Goal: Information Seeking & Learning: Compare options

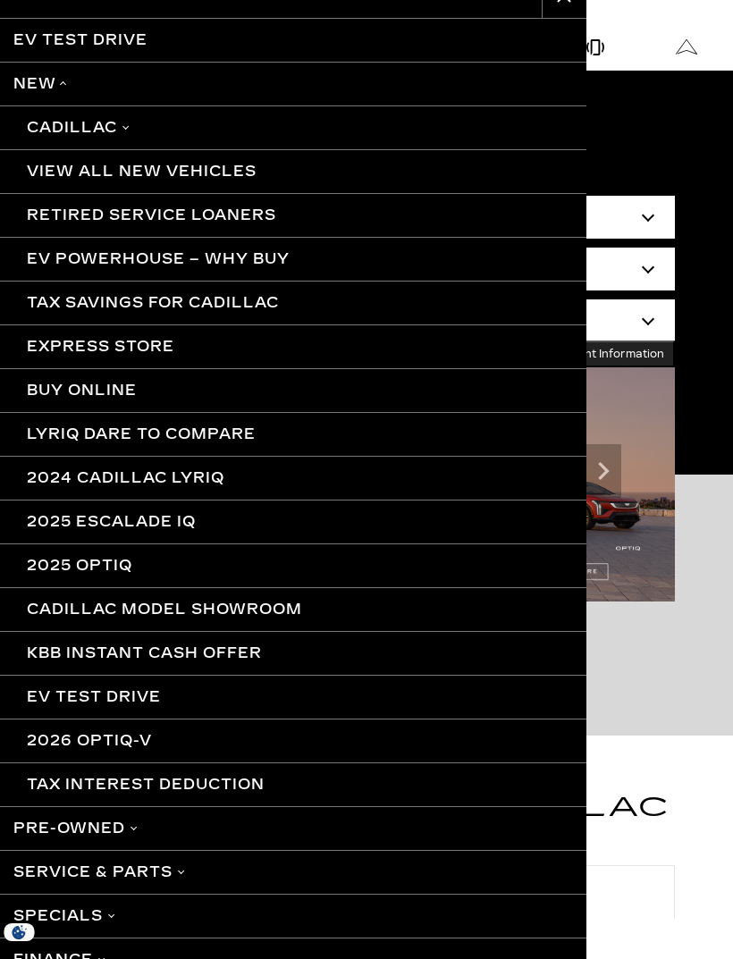
click at [133, 130] on link "Cadillac" at bounding box center [293, 127] width 586 height 44
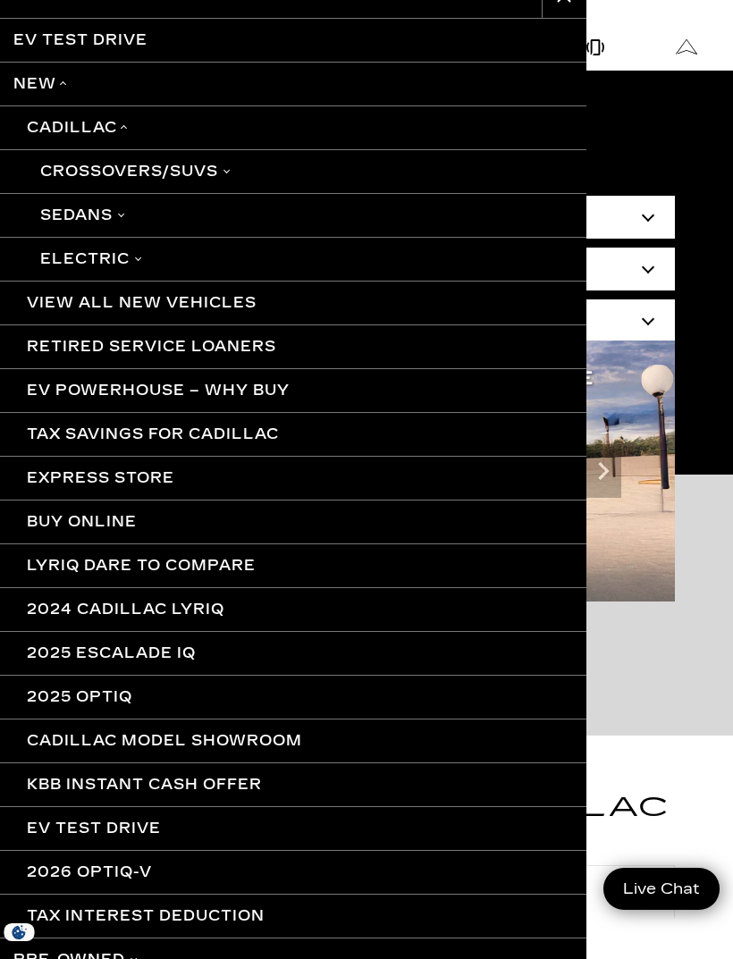
click at [114, 264] on link "Electric" at bounding box center [293, 259] width 586 height 44
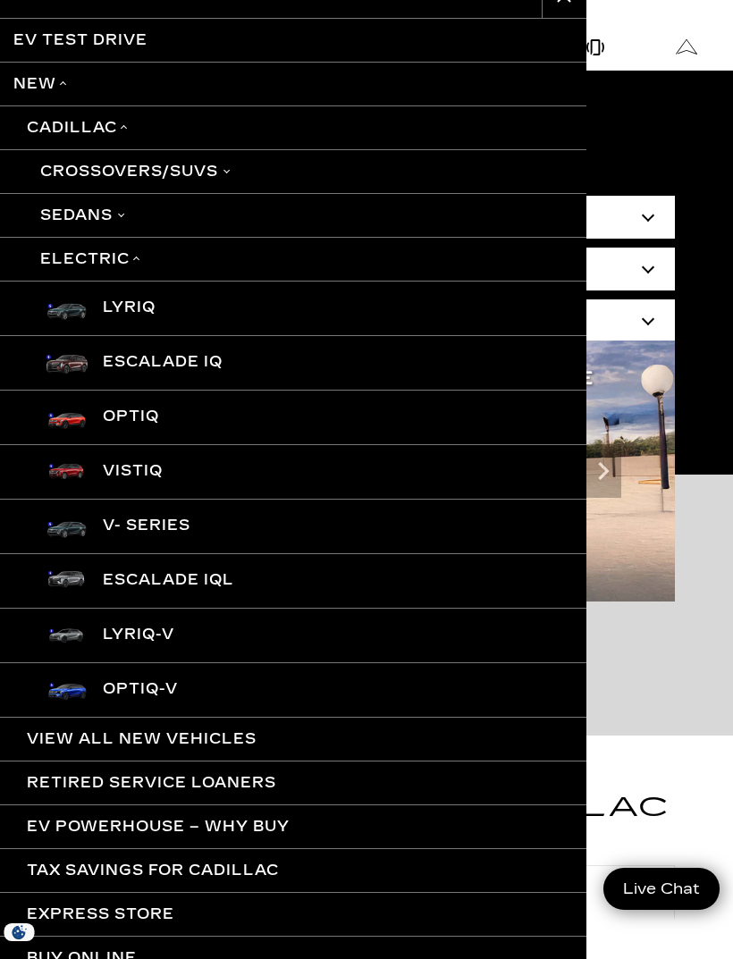
click at [142, 302] on link "LYRIQ" at bounding box center [293, 308] width 586 height 54
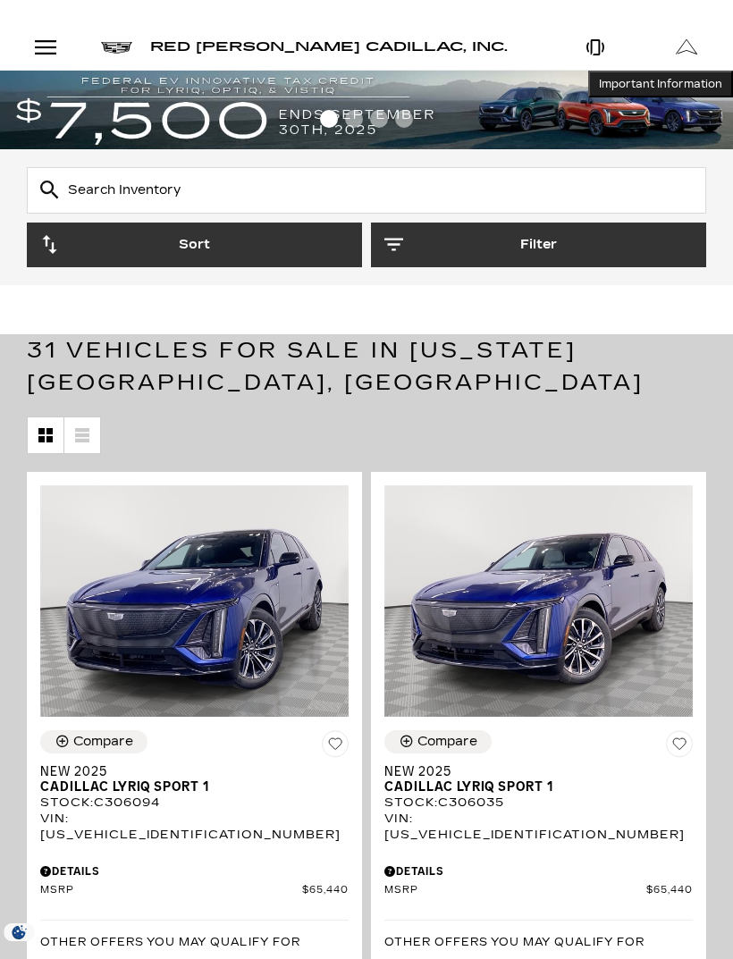
click at [514, 240] on button "Filter" at bounding box center [538, 244] width 335 height 45
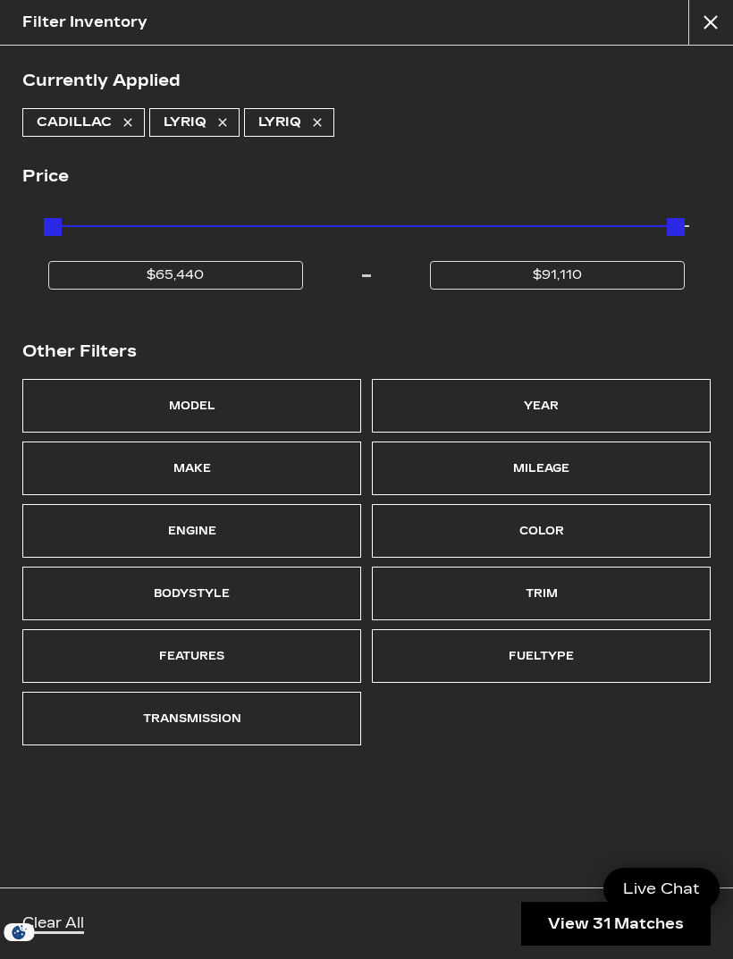
click at [545, 595] on div "Trim" at bounding box center [541, 593] width 32 height 25
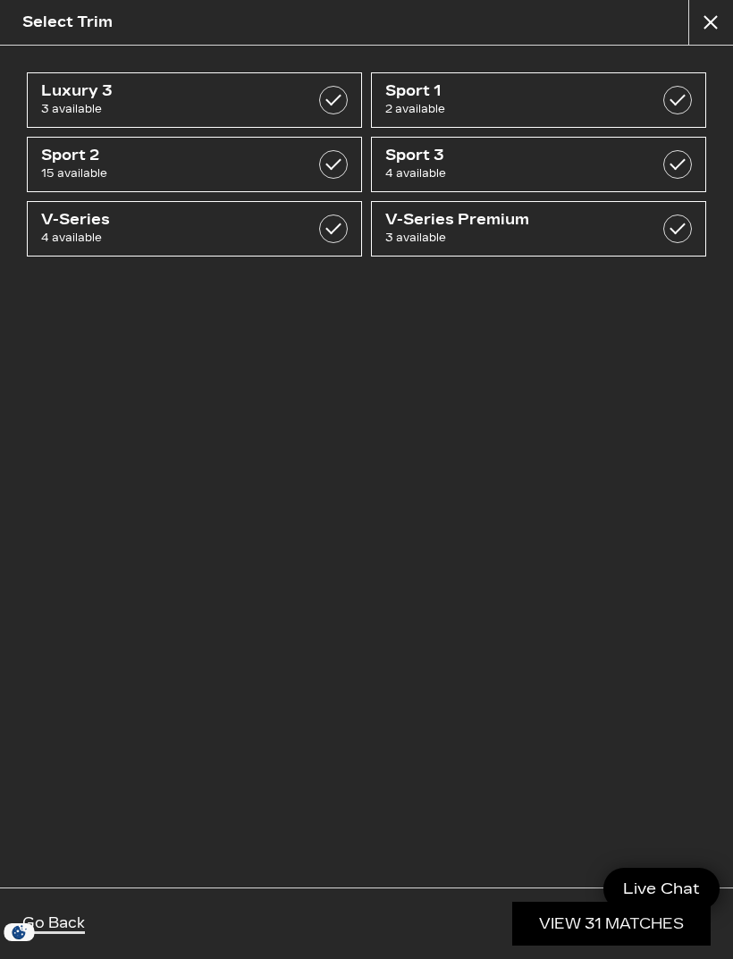
click at [332, 160] on label at bounding box center [333, 164] width 29 height 29
checkbox input "true"
click at [672, 163] on label at bounding box center [677, 164] width 29 height 29
checkbox input "true"
click at [566, 924] on link "View 19 Matches" at bounding box center [611, 923] width 198 height 44
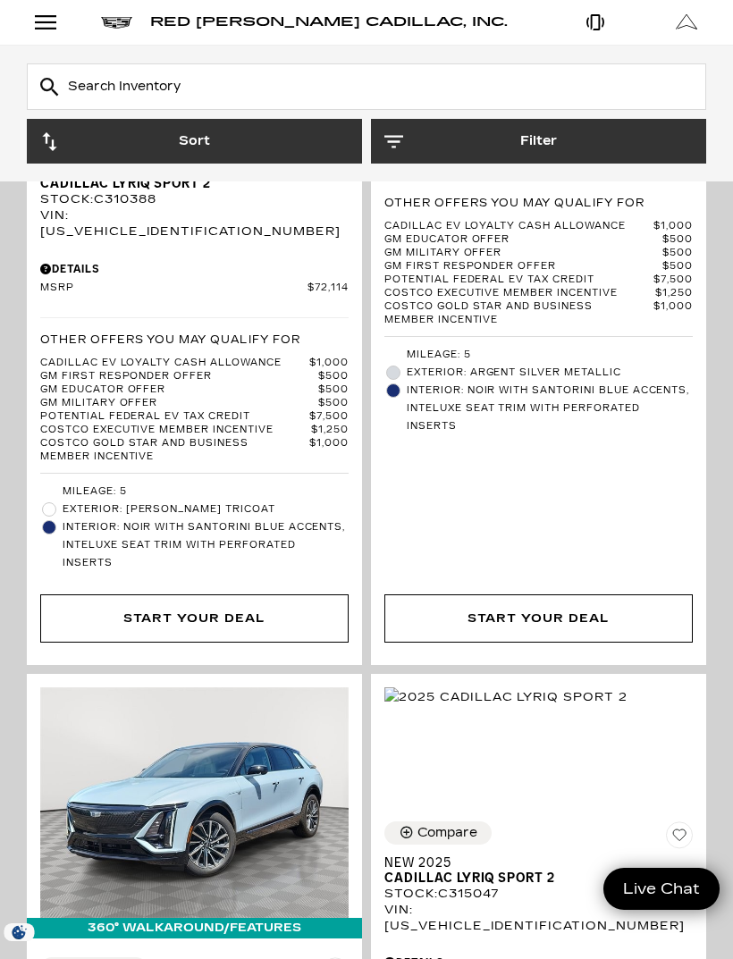
scroll to position [6510, 0]
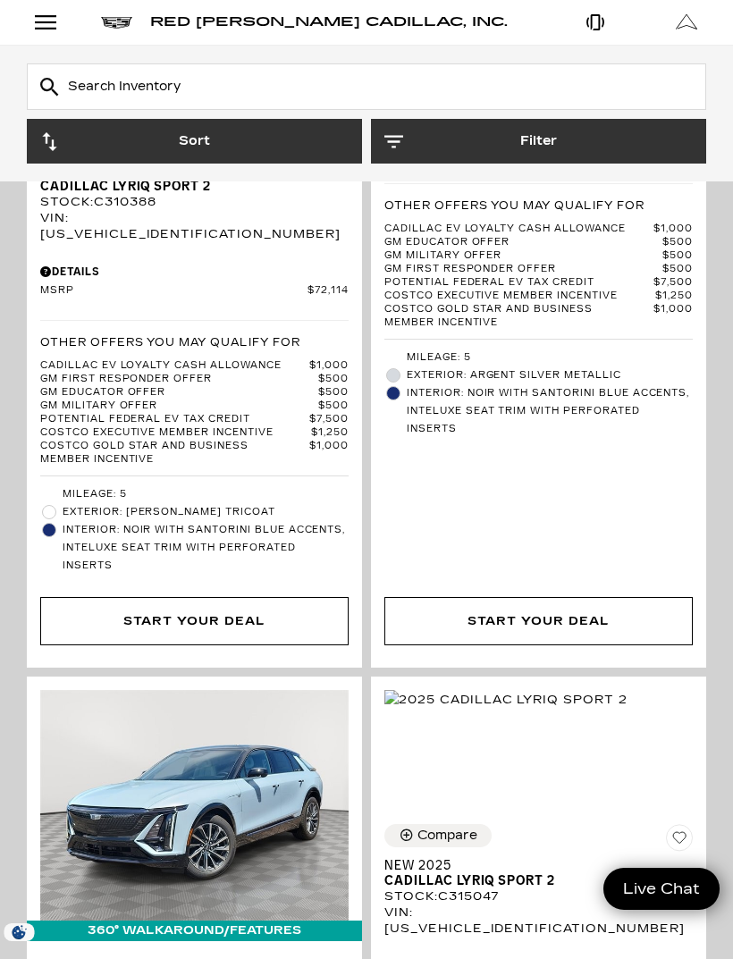
click at [52, 25] on div "Open Menu Modal" at bounding box center [45, 22] width 30 height 21
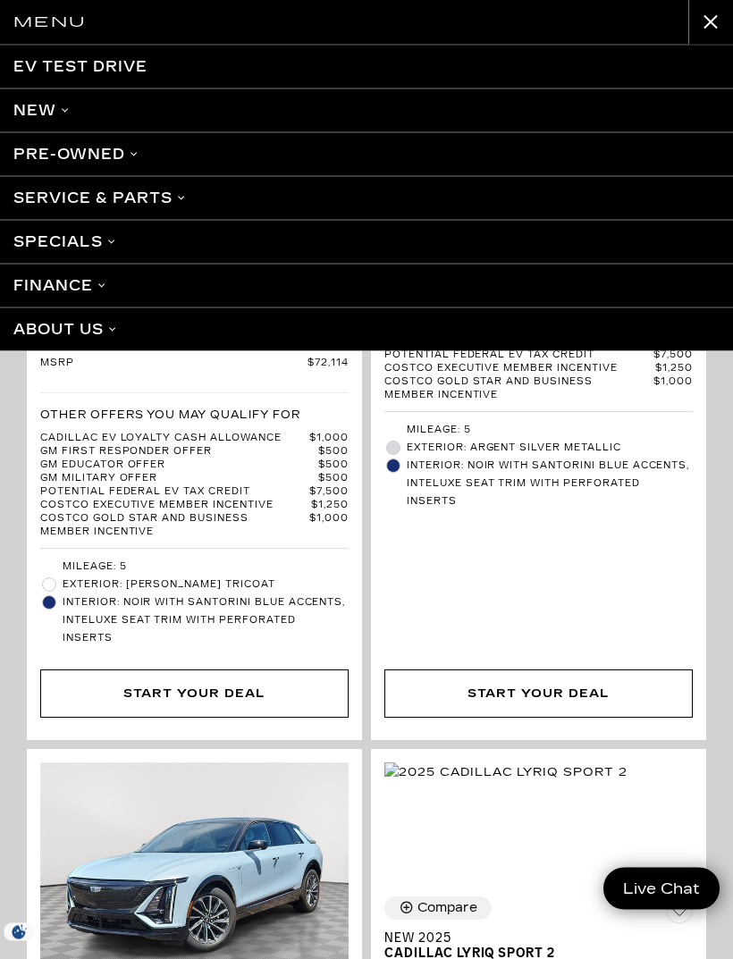
scroll to position [6438, 0]
click at [699, 16] on button "close" at bounding box center [710, 22] width 45 height 45
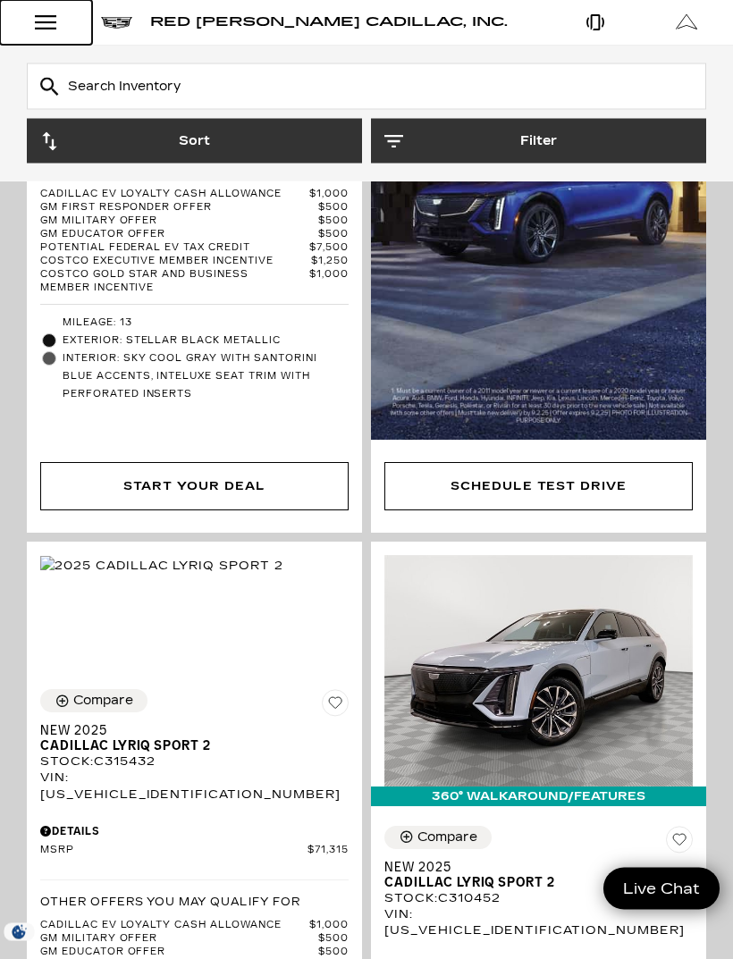
scroll to position [1631, 0]
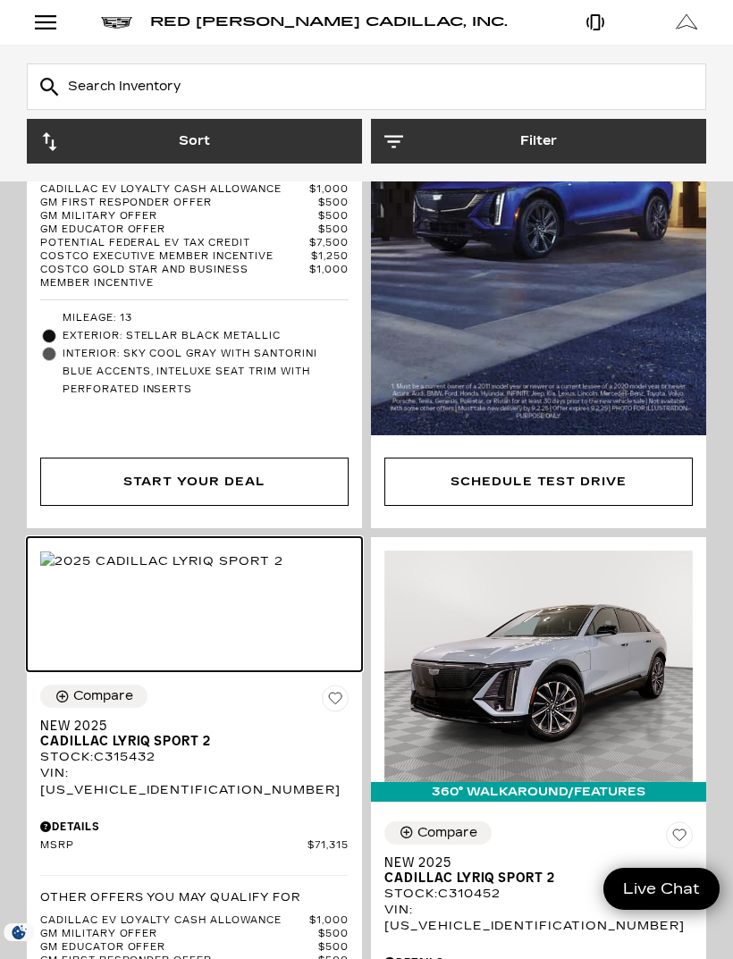
click at [254, 571] on img at bounding box center [161, 561] width 243 height 20
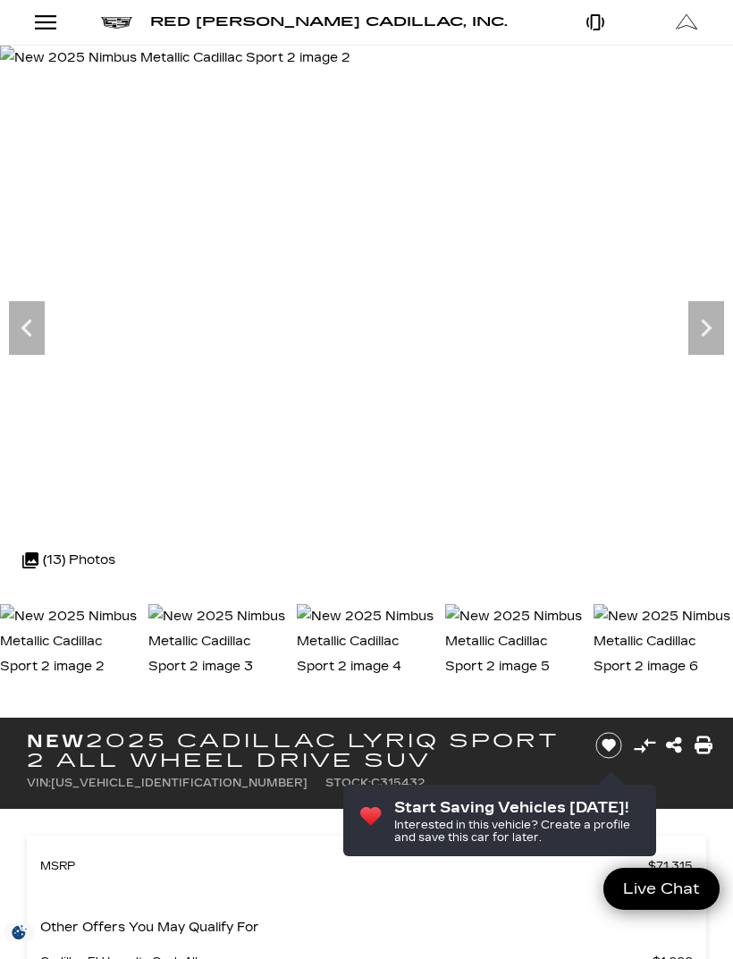
click at [712, 314] on icon "Next" at bounding box center [706, 328] width 36 height 36
click at [700, 323] on icon "Next" at bounding box center [706, 328] width 36 height 36
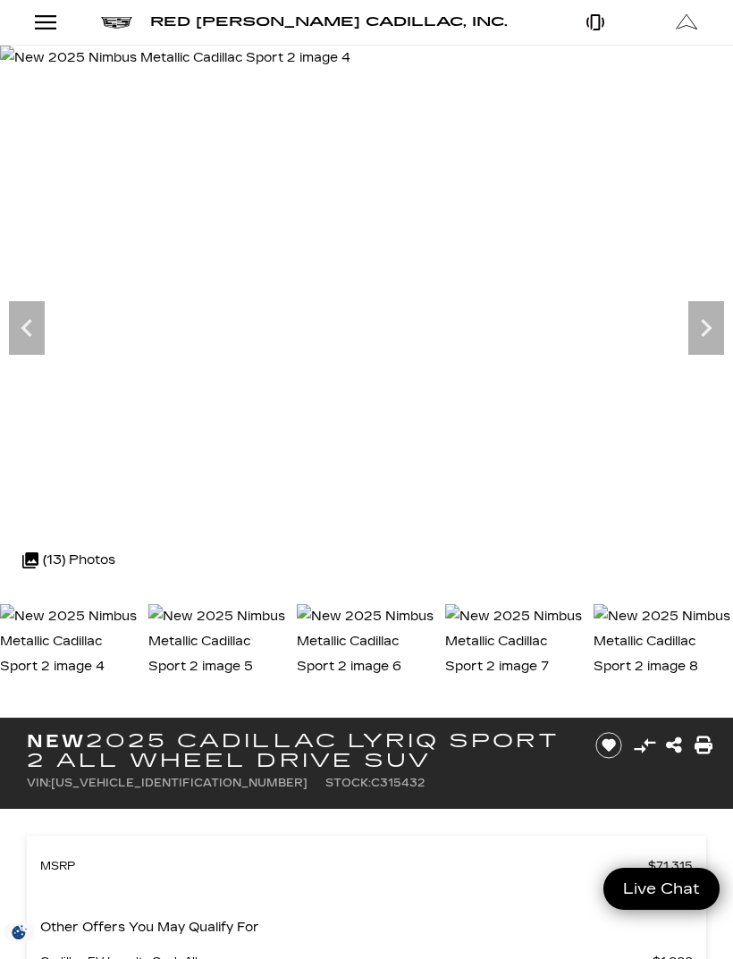
click at [700, 324] on icon "Next" at bounding box center [706, 328] width 36 height 36
click at [711, 320] on icon "Next" at bounding box center [706, 328] width 36 height 36
click at [709, 322] on icon "Next" at bounding box center [706, 328] width 36 height 36
click at [718, 320] on icon "Next" at bounding box center [706, 328] width 36 height 36
click at [695, 336] on icon "Next" at bounding box center [706, 328] width 36 height 36
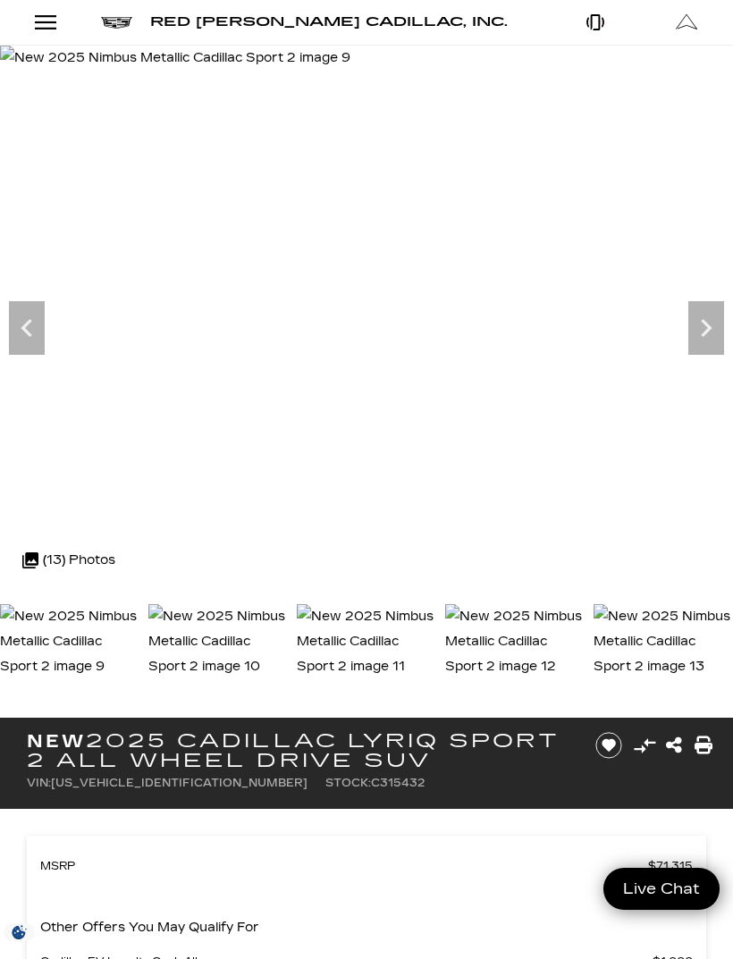
click at [714, 320] on icon "Next" at bounding box center [706, 328] width 36 height 36
click at [703, 322] on icon "Next" at bounding box center [705, 328] width 11 height 18
click at [11, 325] on icon "Previous" at bounding box center [27, 328] width 36 height 36
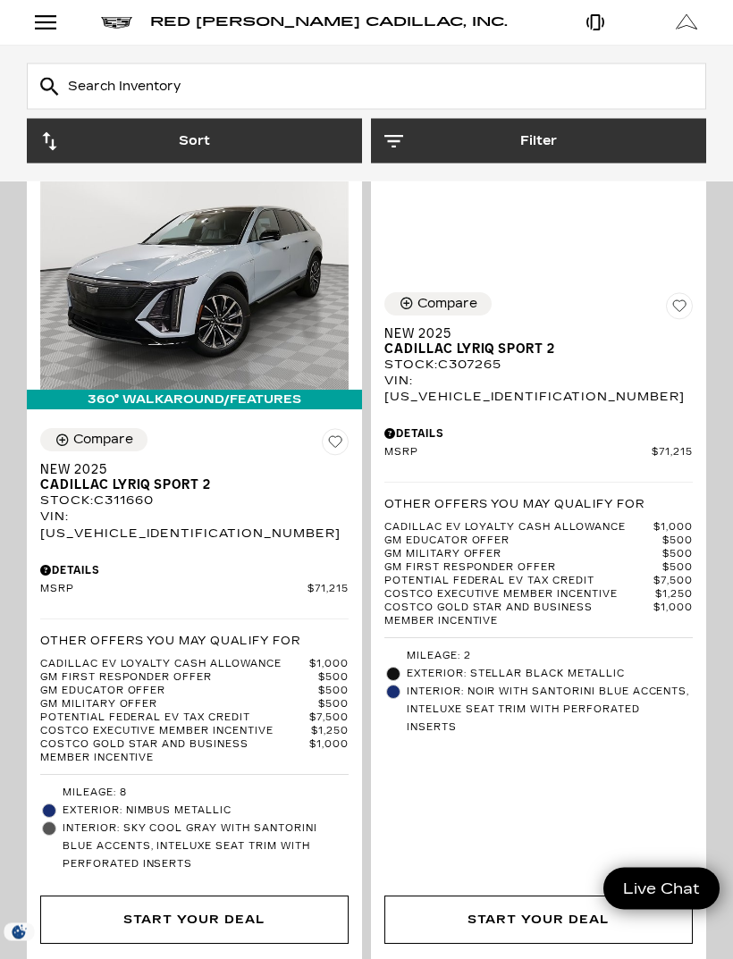
scroll to position [324, 0]
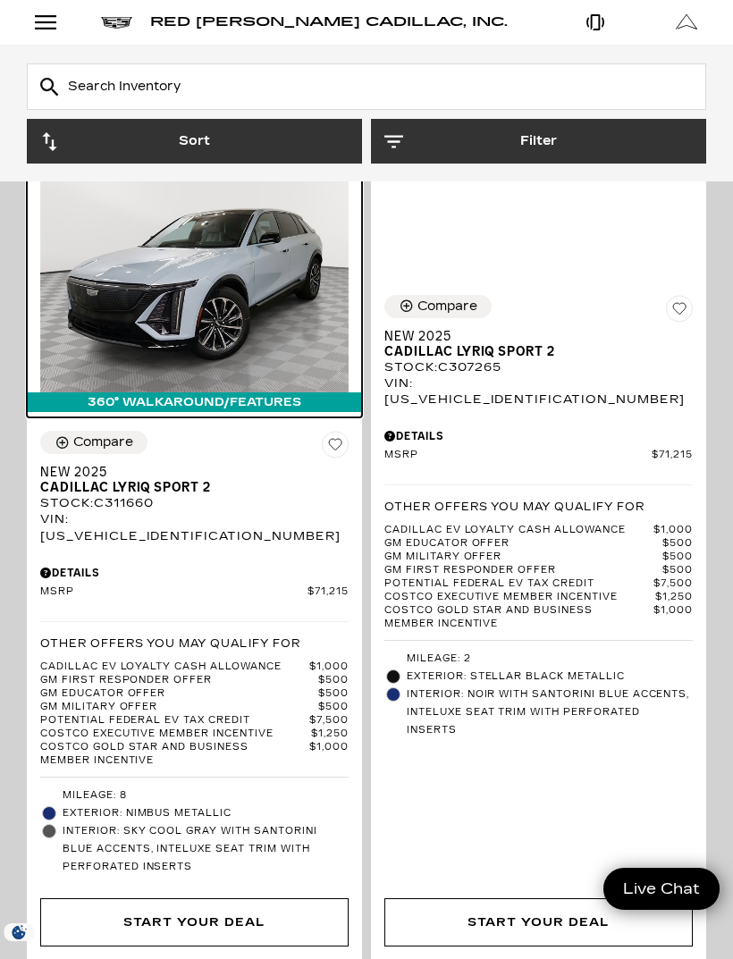
click at [145, 341] on img at bounding box center [194, 276] width 308 height 231
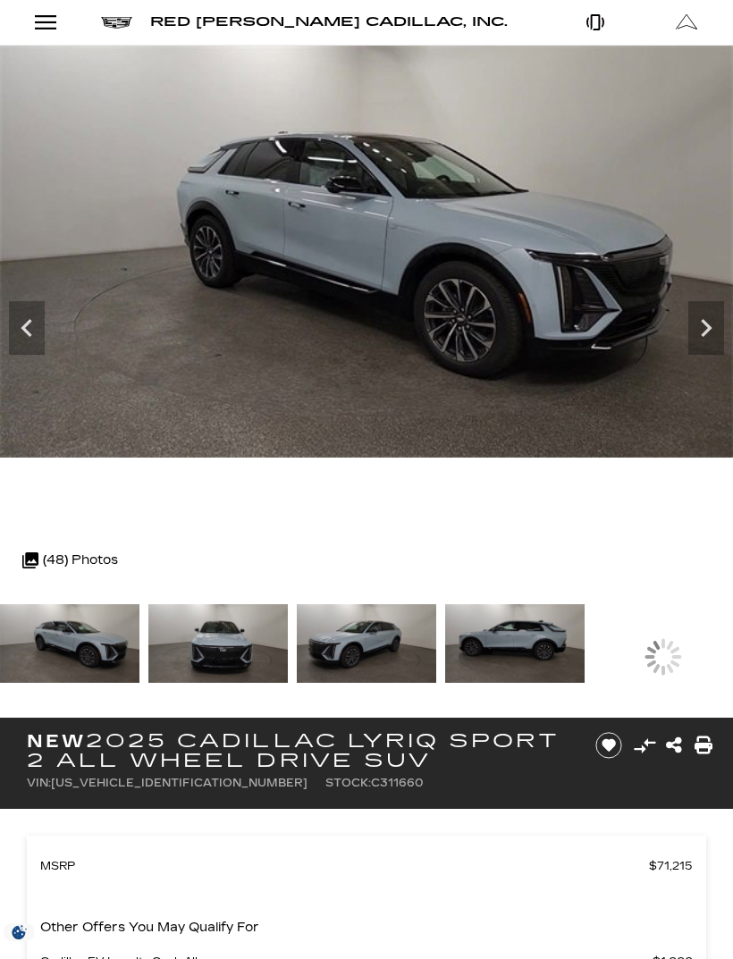
click at [697, 339] on icon "Next" at bounding box center [706, 328] width 36 height 36
click at [695, 330] on icon "Next" at bounding box center [706, 328] width 36 height 36
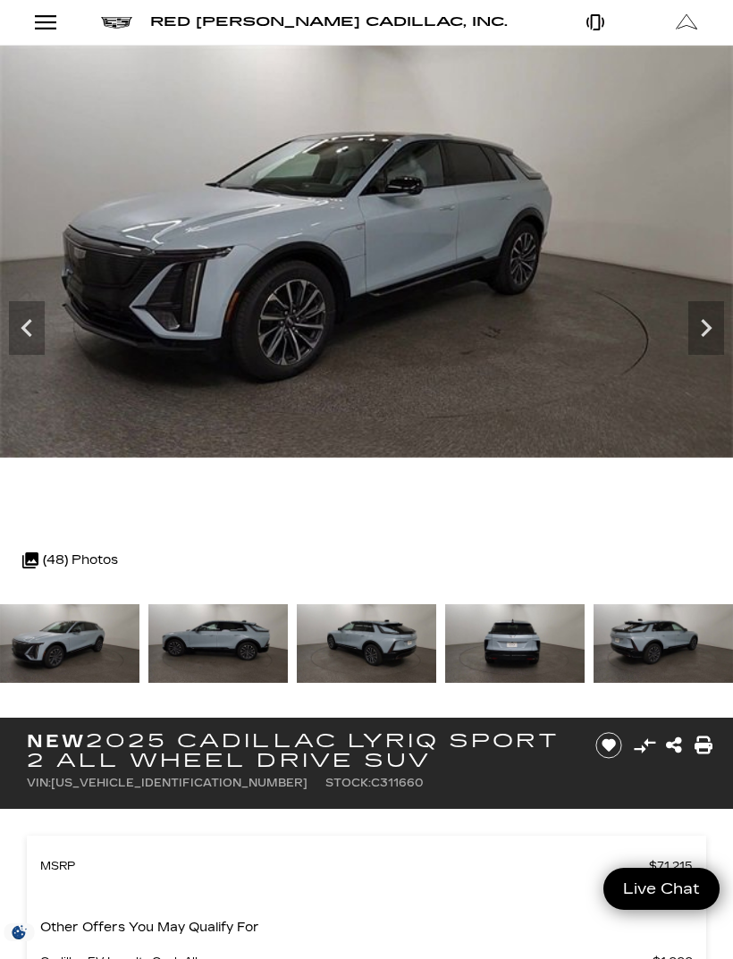
click at [708, 330] on icon "Next" at bounding box center [705, 328] width 11 height 18
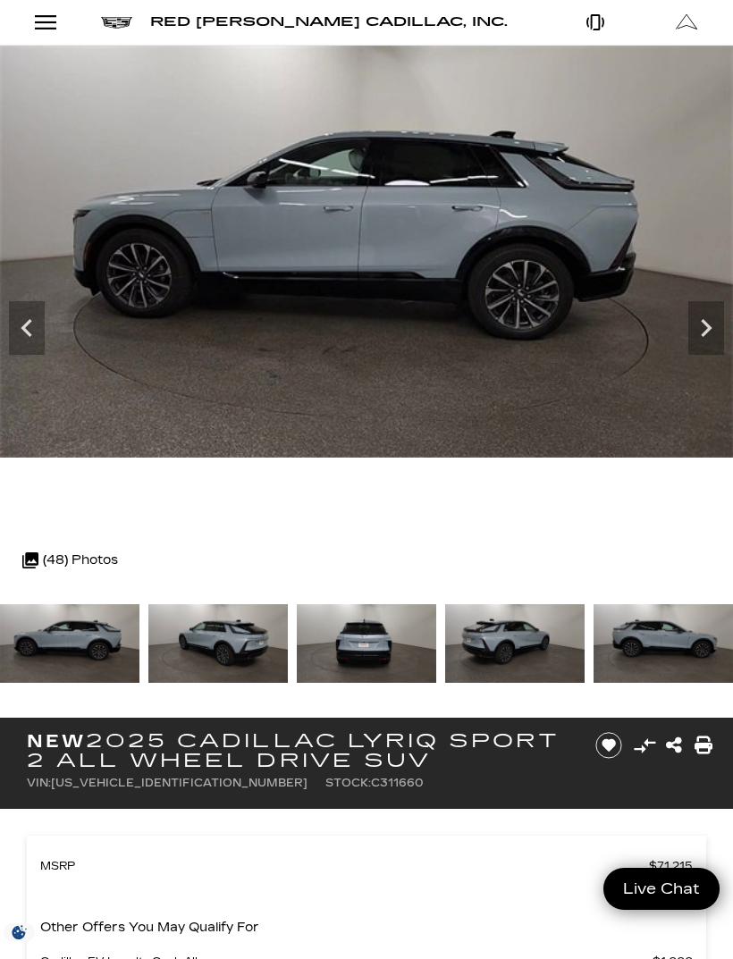
click at [700, 328] on icon "Next" at bounding box center [706, 328] width 36 height 36
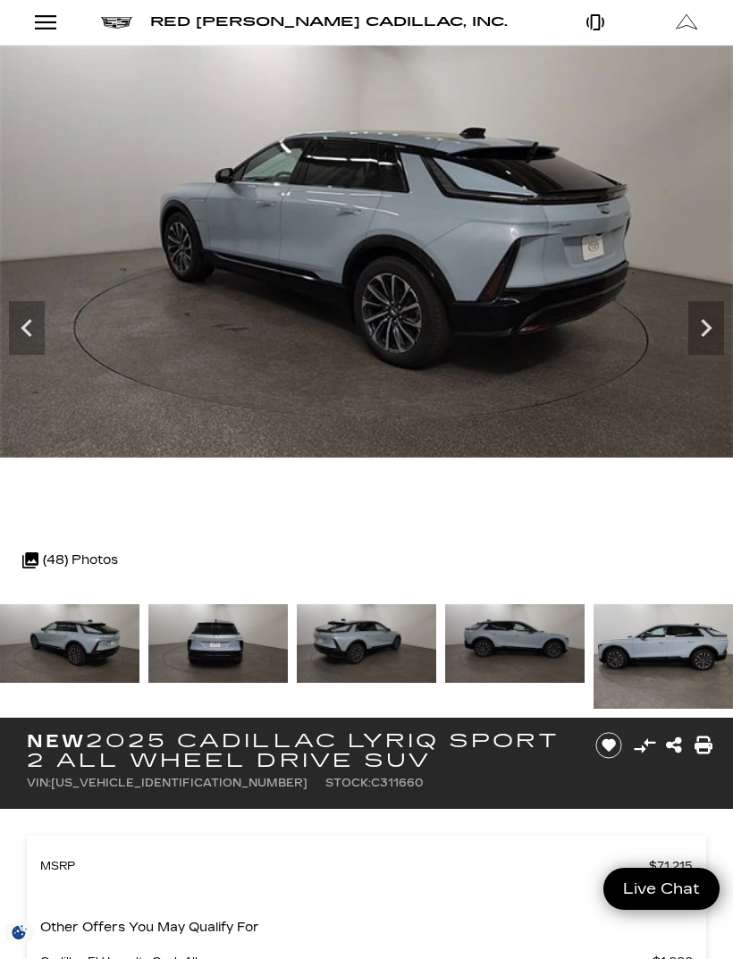
click at [701, 326] on icon "Next" at bounding box center [706, 328] width 36 height 36
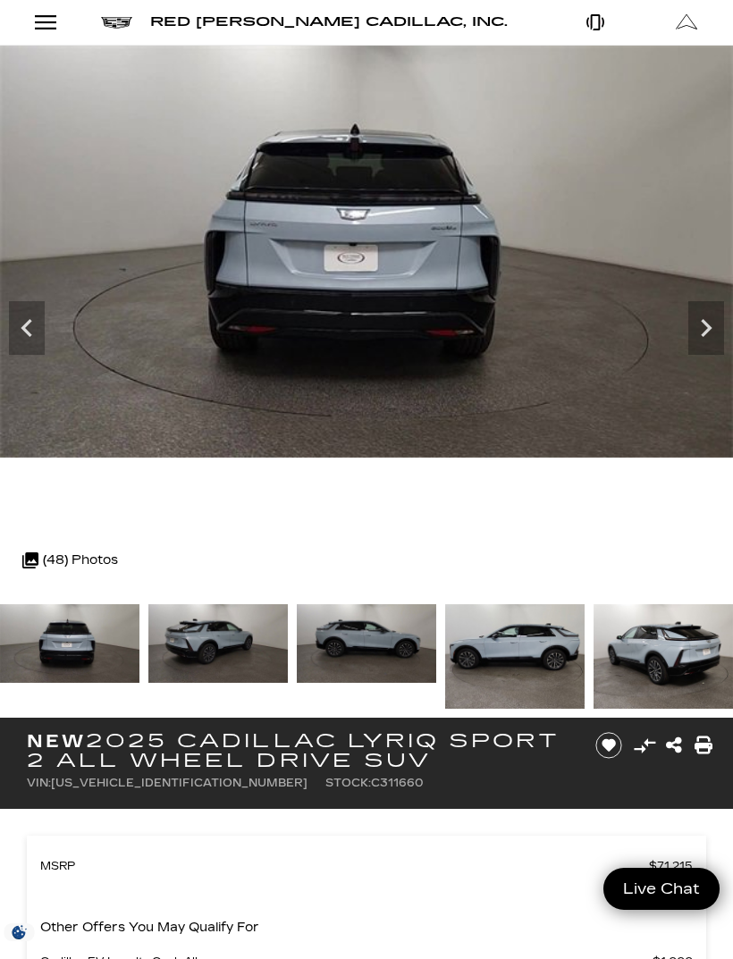
click at [701, 333] on icon "Next" at bounding box center [706, 328] width 36 height 36
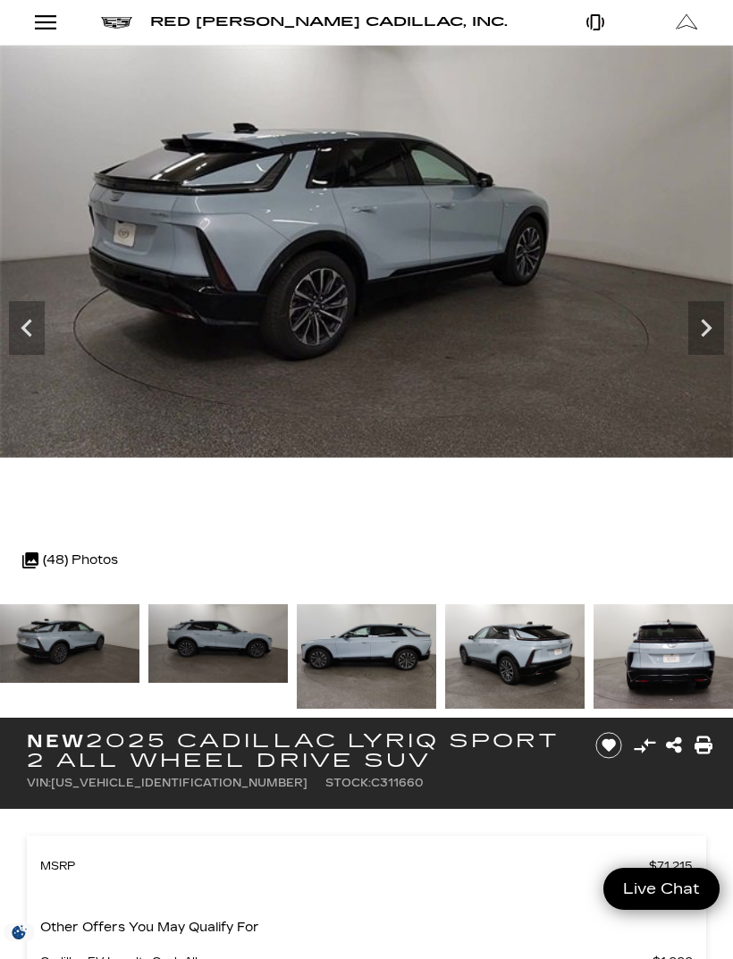
click at [704, 333] on icon "Next" at bounding box center [705, 328] width 11 height 18
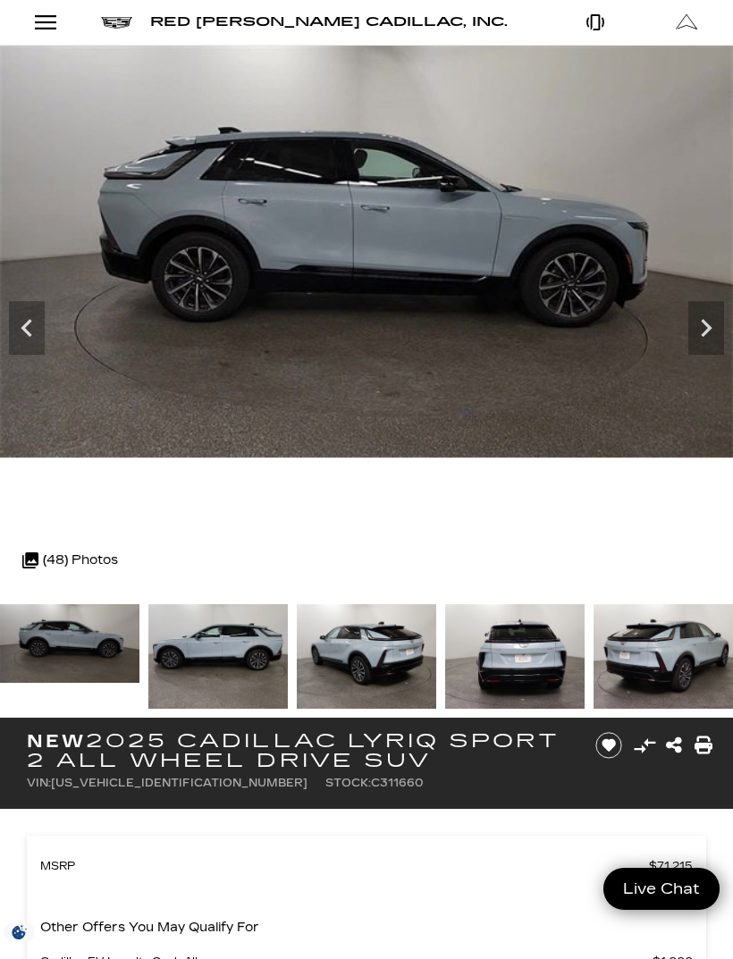
click at [701, 326] on icon "Next" at bounding box center [706, 328] width 36 height 36
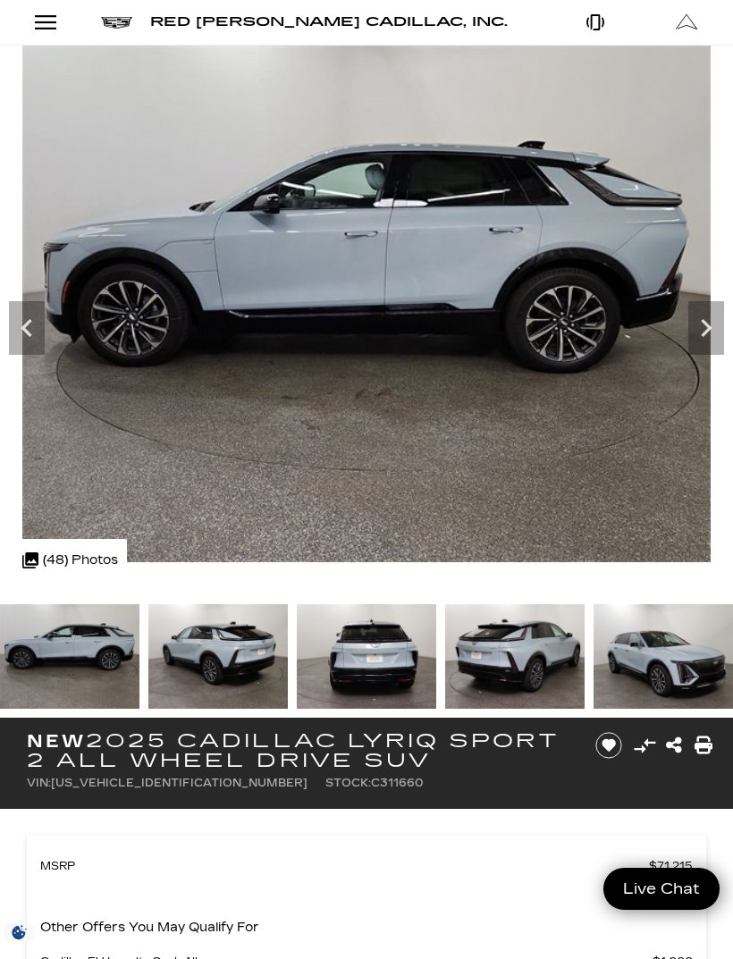
click at [699, 317] on icon "Next" at bounding box center [706, 328] width 36 height 36
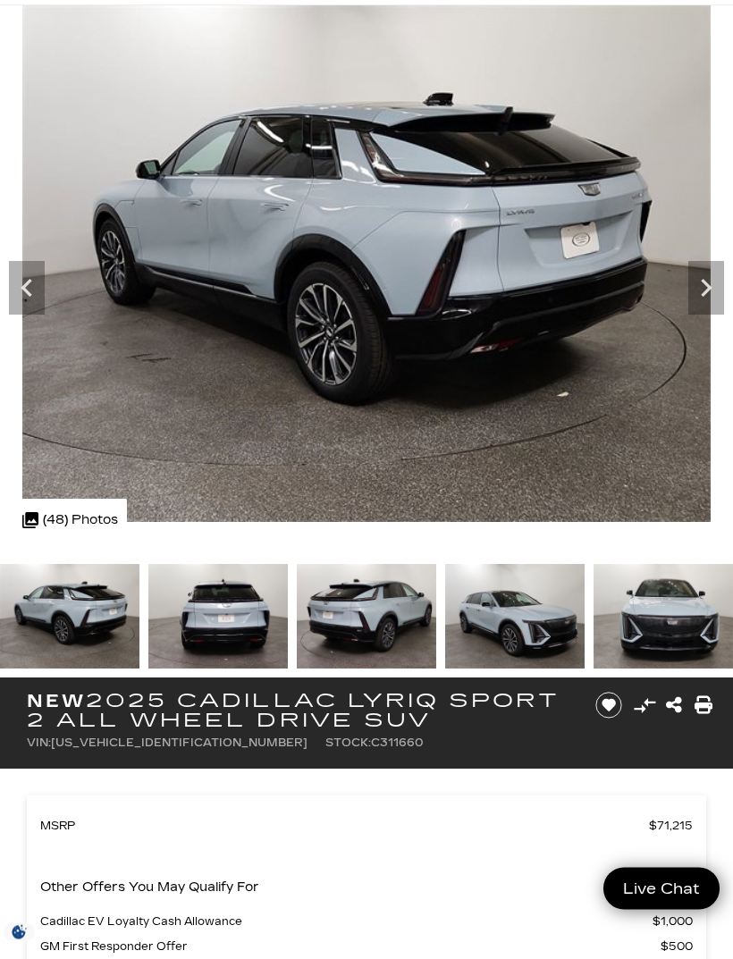
click at [695, 304] on icon "Next" at bounding box center [706, 289] width 36 height 36
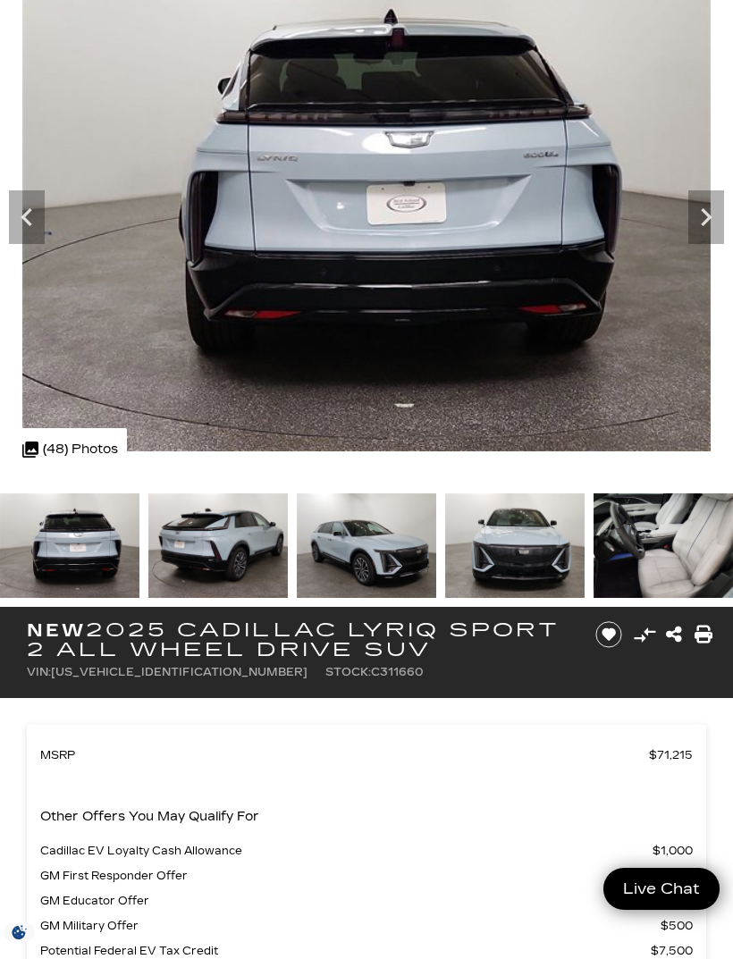
scroll to position [113, 0]
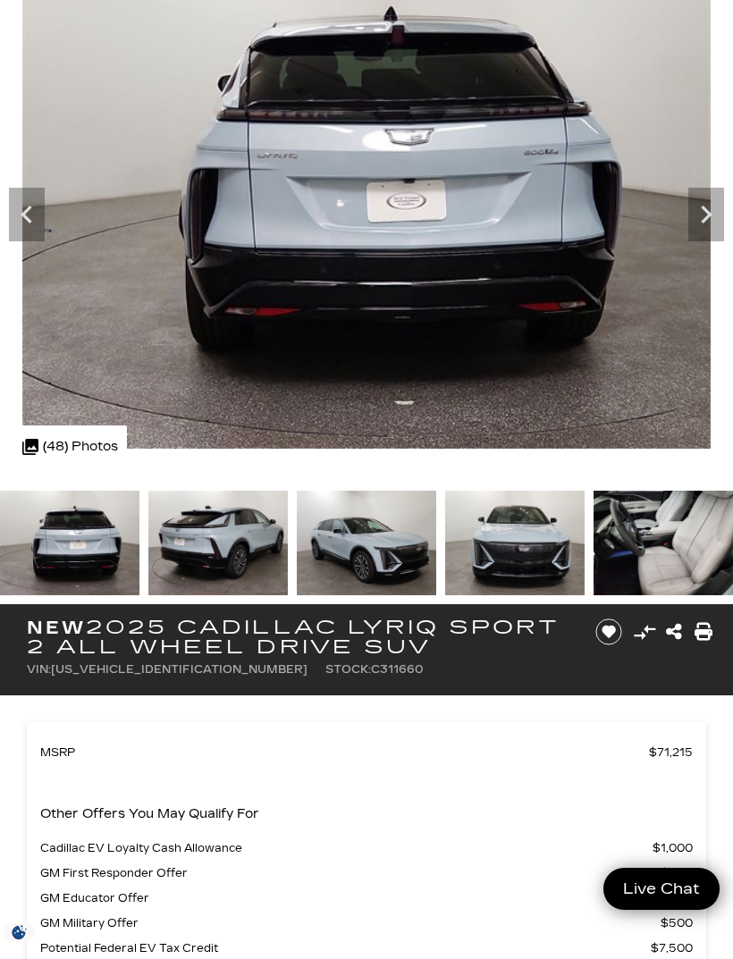
click at [711, 230] on icon "Next" at bounding box center [706, 215] width 36 height 36
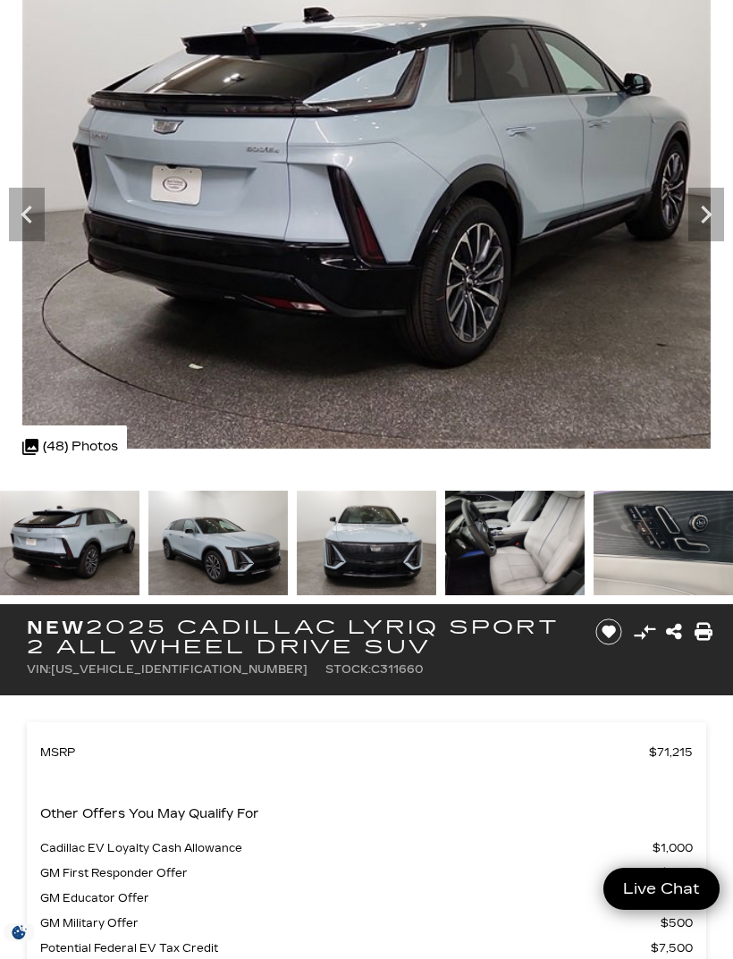
click at [696, 214] on icon "Next" at bounding box center [706, 215] width 36 height 36
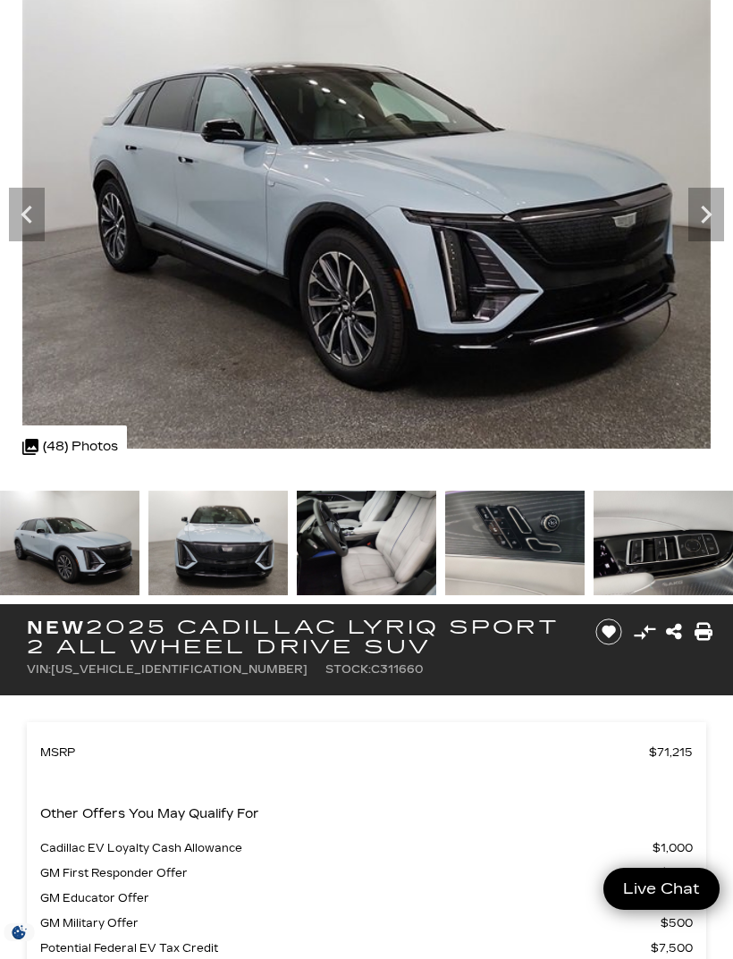
click at [706, 208] on icon "Next" at bounding box center [705, 214] width 11 height 18
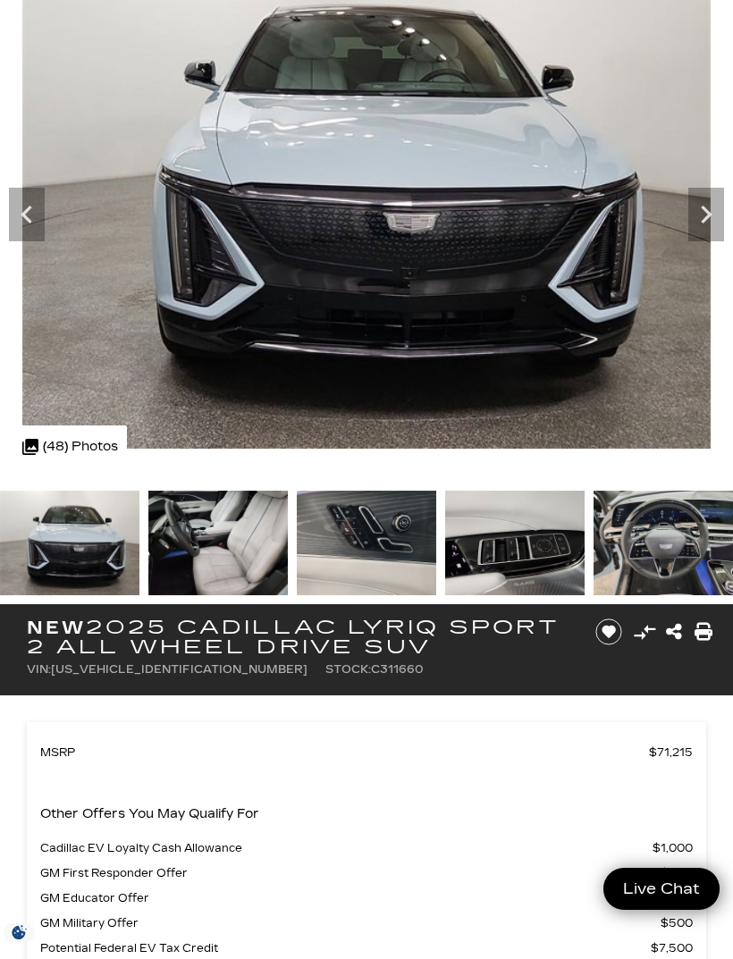
click at [712, 206] on icon "Next" at bounding box center [706, 215] width 36 height 36
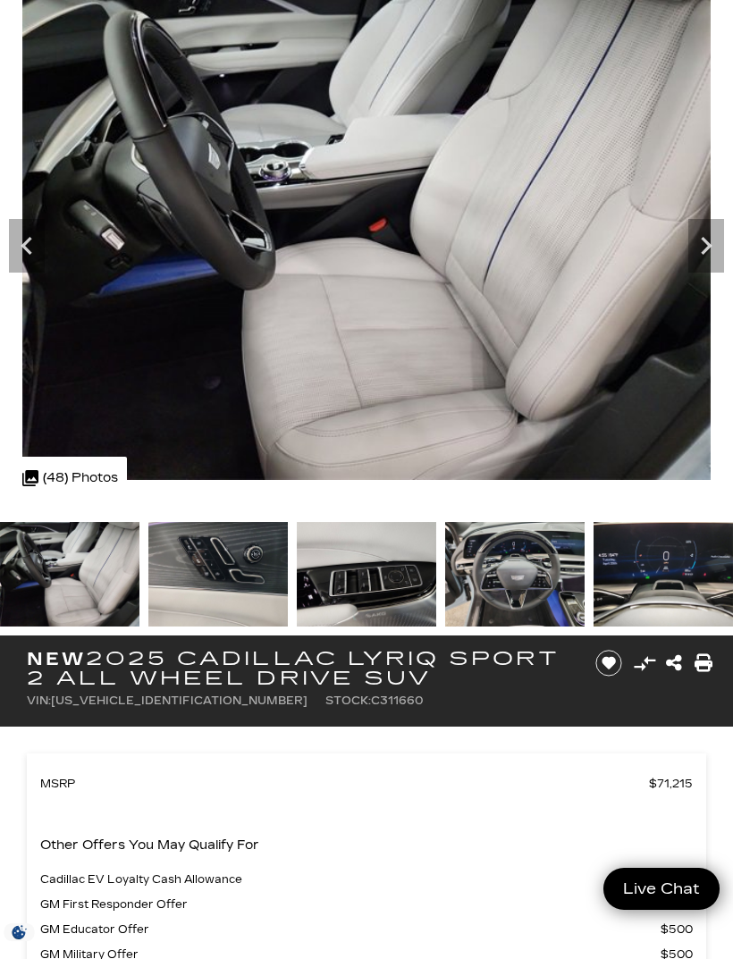
scroll to position [0, 0]
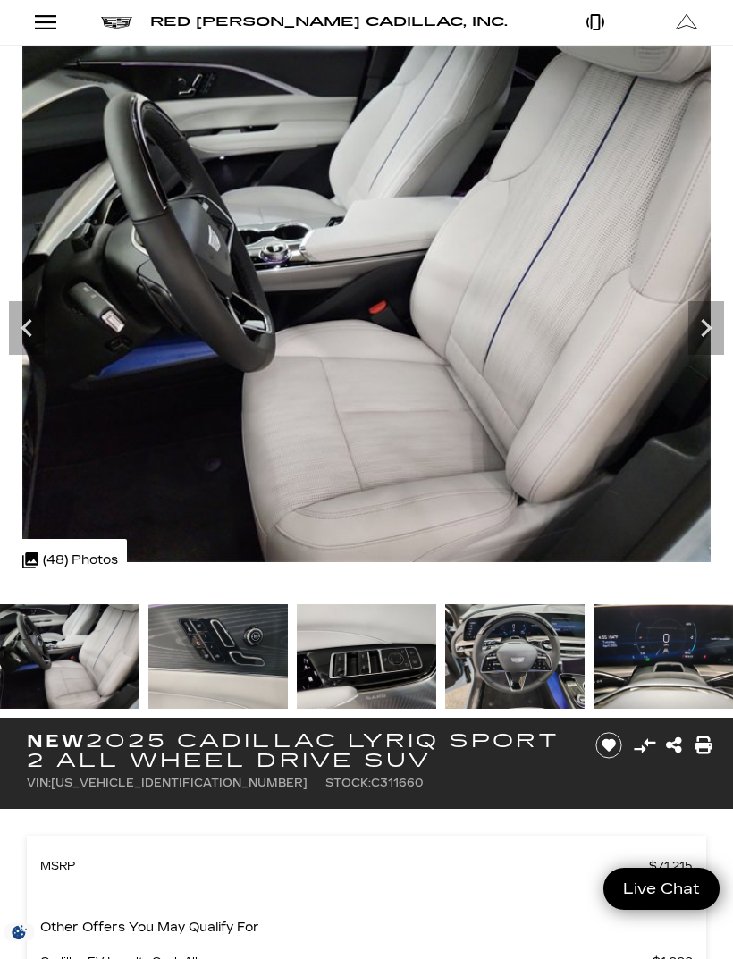
click at [717, 328] on icon "Next" at bounding box center [706, 328] width 36 height 36
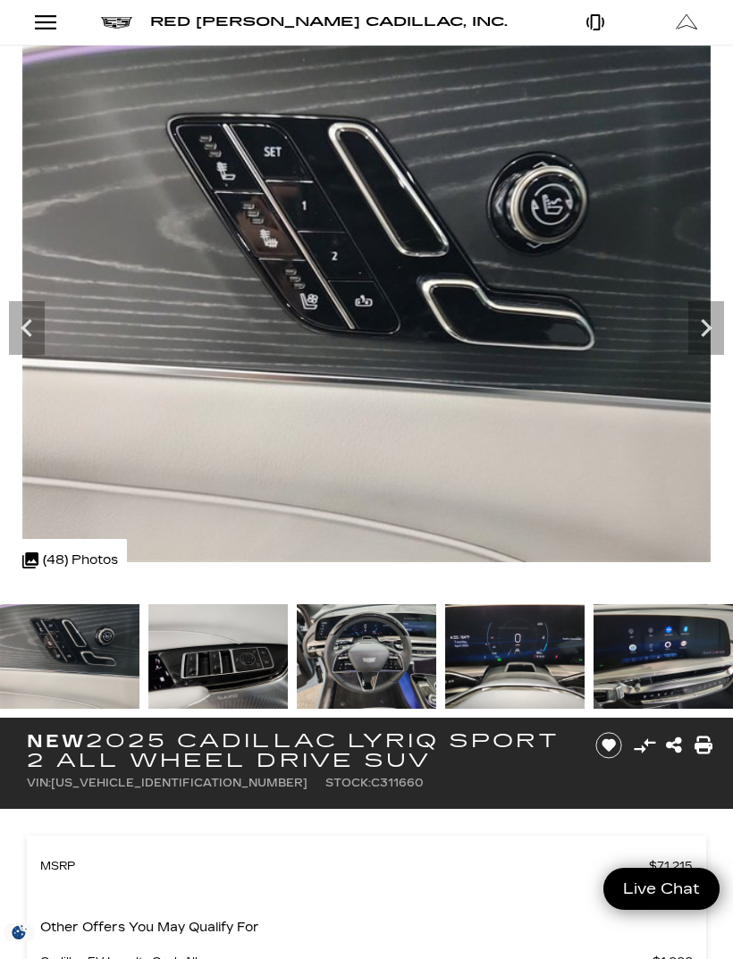
click at [708, 324] on icon "Next" at bounding box center [705, 328] width 11 height 18
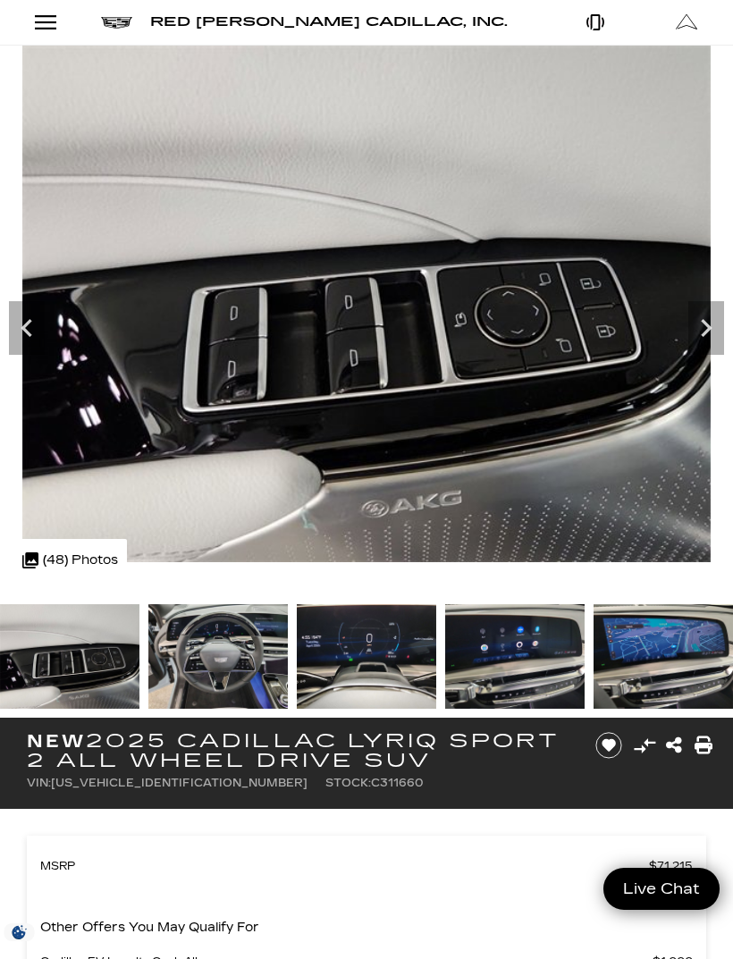
click at [709, 324] on icon "Next" at bounding box center [706, 328] width 36 height 36
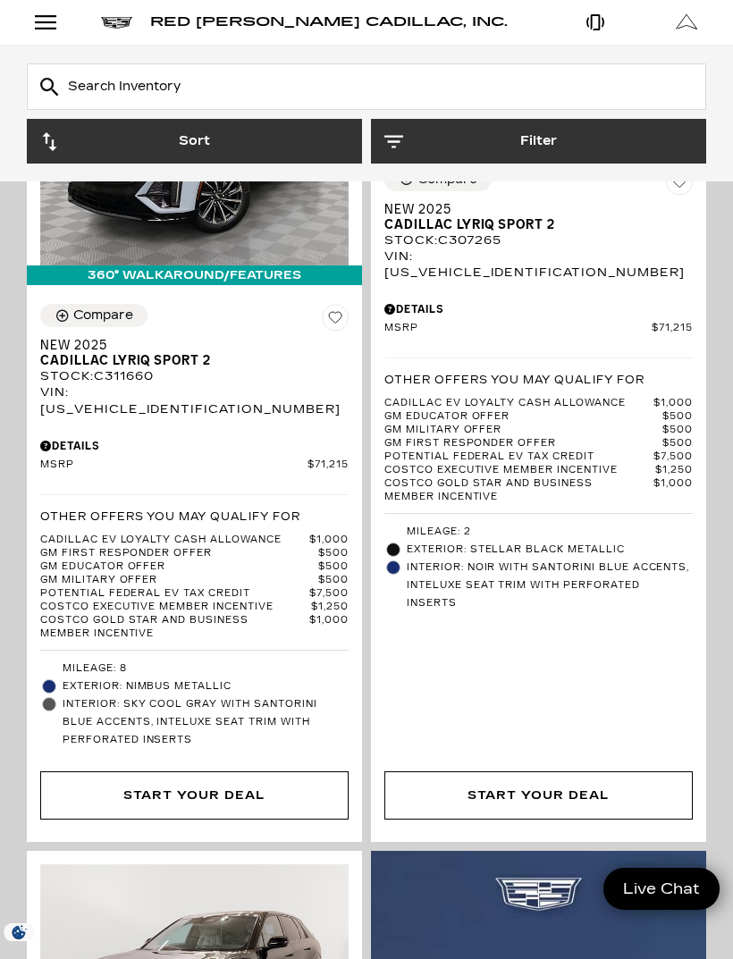
click at [116, 321] on div "Compare" at bounding box center [103, 315] width 60 height 16
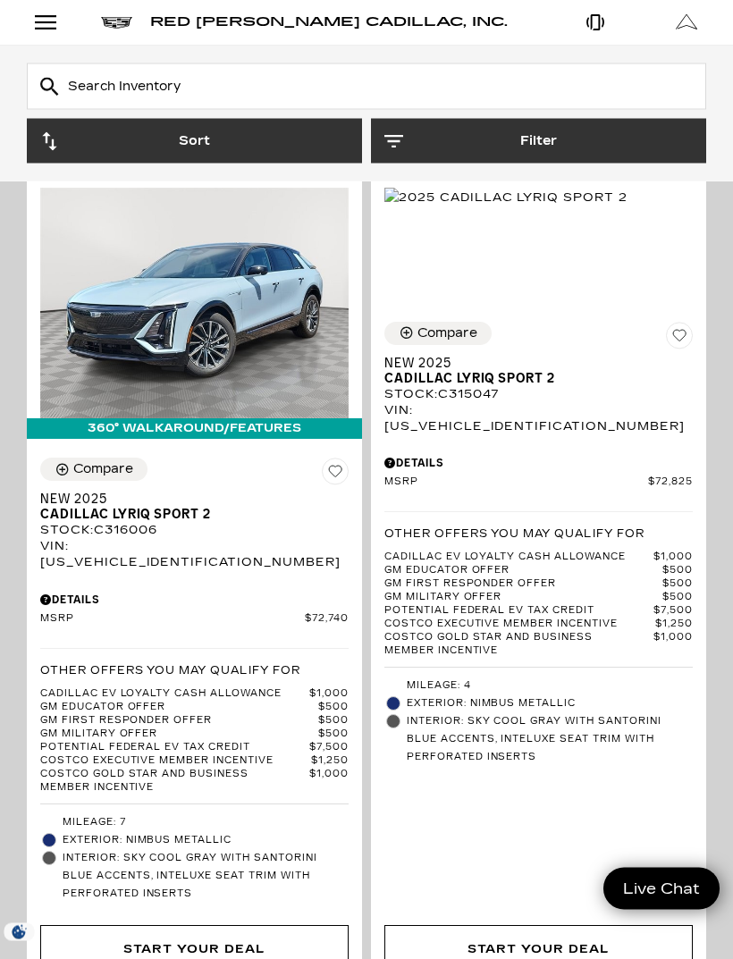
scroll to position [7012, 0]
click at [116, 461] on div "Compare" at bounding box center [103, 469] width 60 height 16
click at [428, 325] on div "Compare" at bounding box center [447, 333] width 60 height 16
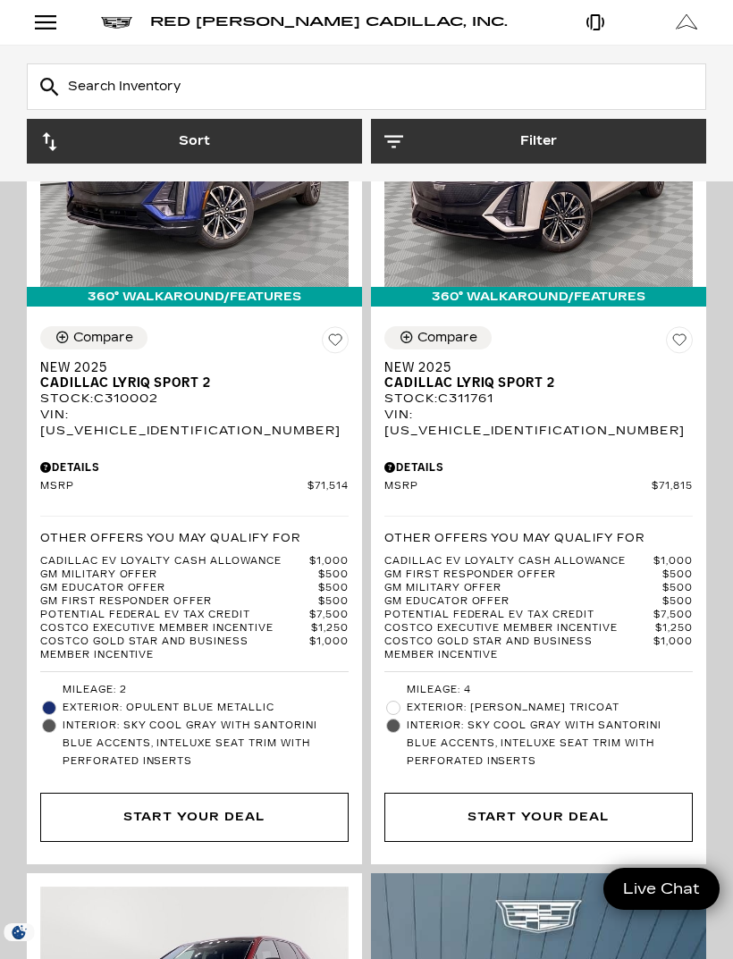
scroll to position [3829, 0]
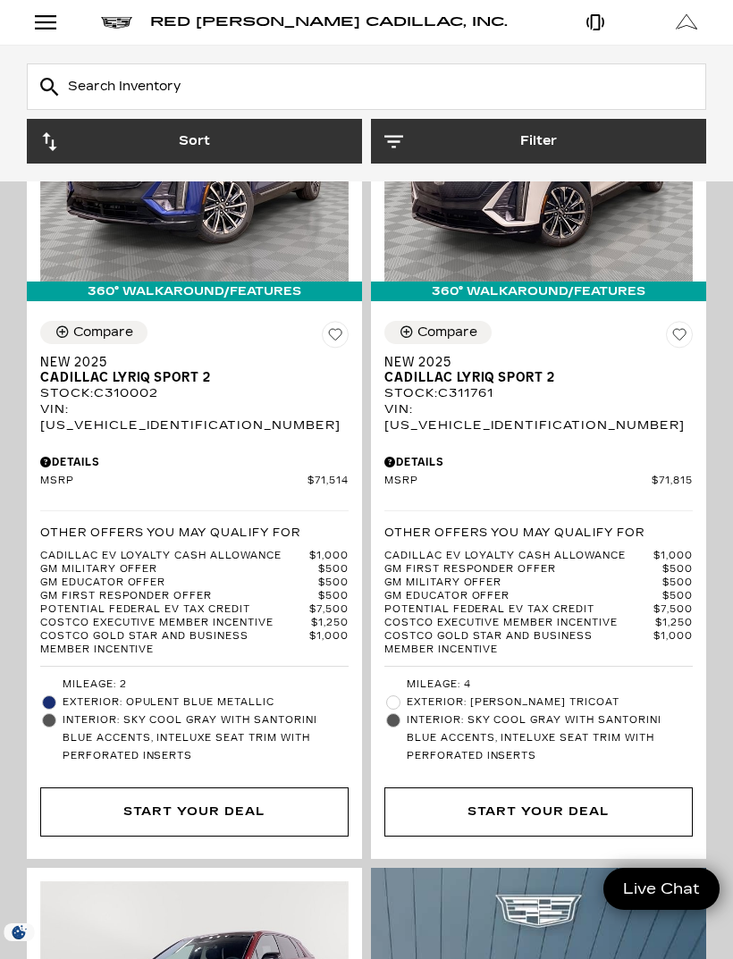
click at [122, 324] on div "Compare" at bounding box center [103, 332] width 60 height 16
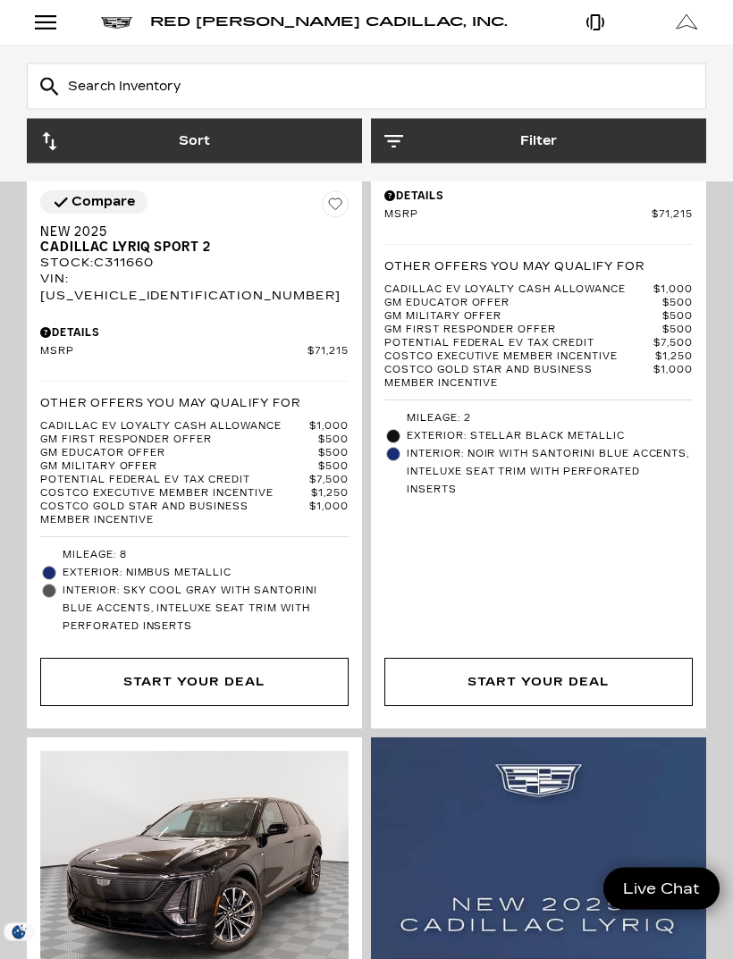
scroll to position [565, 0]
click at [102, 203] on div "Compare" at bounding box center [102, 202] width 63 height 16
click at [102, 199] on div "Compare" at bounding box center [103, 202] width 60 height 16
